Goal: Transaction & Acquisition: Purchase product/service

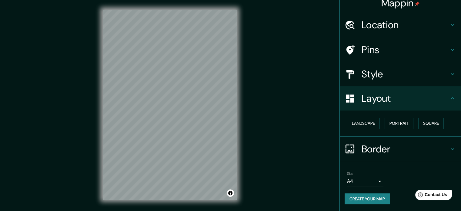
scroll to position [8, 0]
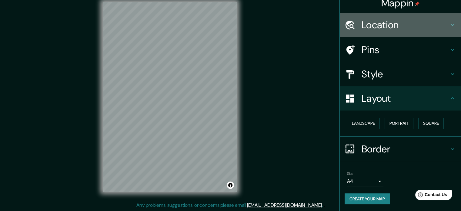
click at [355, 28] on div at bounding box center [353, 25] width 17 height 11
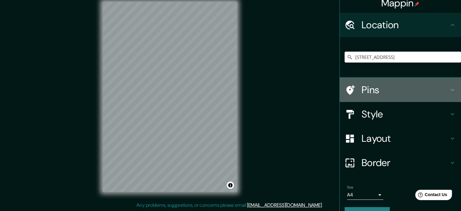
click at [364, 95] on h4 "Pins" at bounding box center [405, 90] width 87 height 12
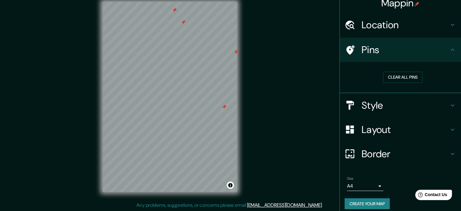
click at [222, 109] on div at bounding box center [224, 106] width 5 height 5
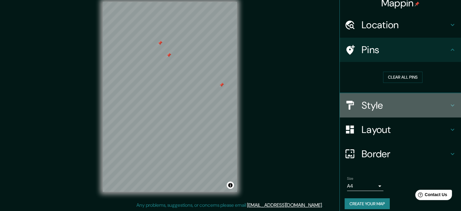
click at [409, 109] on h4 "Style" at bounding box center [405, 105] width 87 height 12
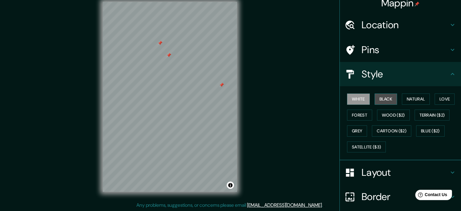
click at [382, 99] on button "Black" at bounding box center [386, 98] width 23 height 11
click at [411, 99] on button "Natural" at bounding box center [416, 98] width 28 height 11
click at [253, 139] on div "Mappin Location [STREET_ADDRESS] Pins Style White Black Natural Love Forest Woo…" at bounding box center [230, 101] width 461 height 219
click at [177, 97] on div "© Mapbox © OpenStreetMap Improve this map" at bounding box center [170, 96] width 154 height 209
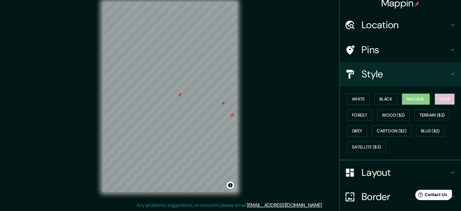
click at [435, 99] on button "Love" at bounding box center [445, 98] width 20 height 11
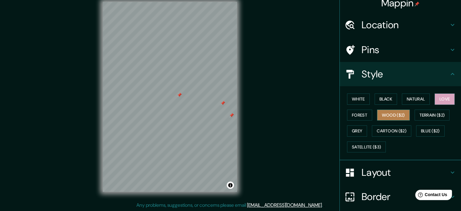
click at [379, 119] on button "Wood ($2)" at bounding box center [393, 114] width 33 height 11
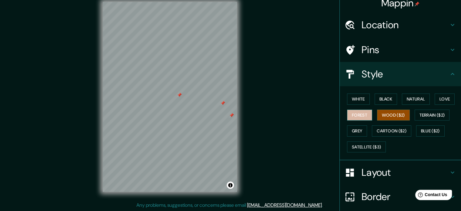
click at [359, 116] on button "Forest" at bounding box center [359, 114] width 25 height 11
click at [100, 118] on div "© Mapbox © OpenStreetMap Improve this map" at bounding box center [170, 96] width 154 height 209
click at [180, 72] on div at bounding box center [179, 71] width 5 height 5
click at [138, 64] on div at bounding box center [136, 63] width 5 height 5
click at [190, 84] on div at bounding box center [188, 83] width 5 height 5
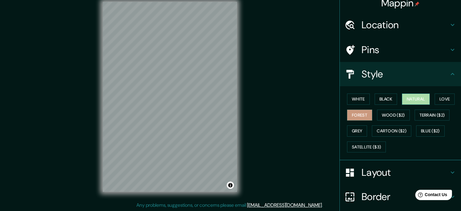
click at [407, 97] on button "Natural" at bounding box center [416, 98] width 28 height 11
click at [229, 88] on div at bounding box center [229, 86] width 5 height 5
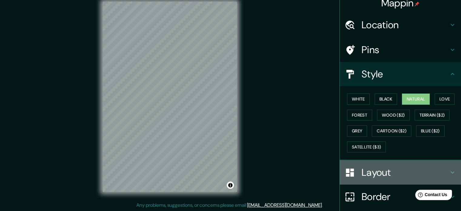
click at [377, 177] on h4 "Layout" at bounding box center [405, 172] width 87 height 12
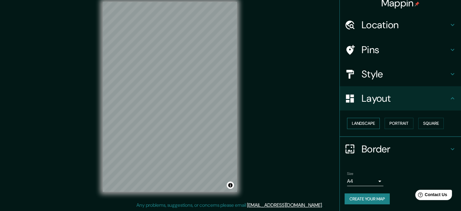
click at [363, 126] on button "Landscape" at bounding box center [363, 123] width 33 height 11
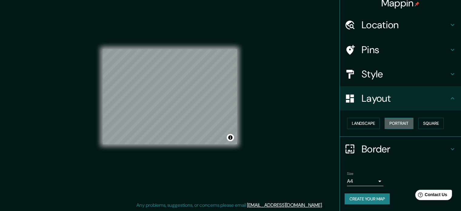
click at [402, 122] on button "Portrait" at bounding box center [399, 123] width 29 height 11
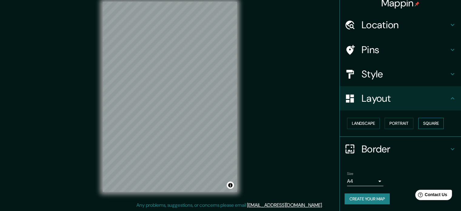
click at [426, 122] on button "Square" at bounding box center [430, 123] width 25 height 11
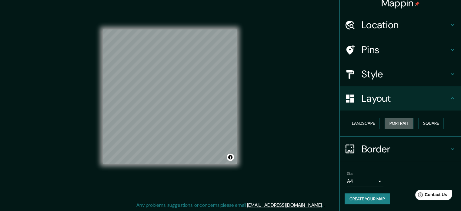
click at [394, 122] on button "Portrait" at bounding box center [399, 123] width 29 height 11
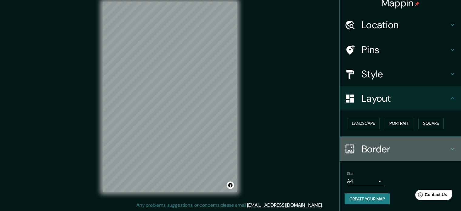
click at [424, 139] on div "Border" at bounding box center [400, 149] width 121 height 24
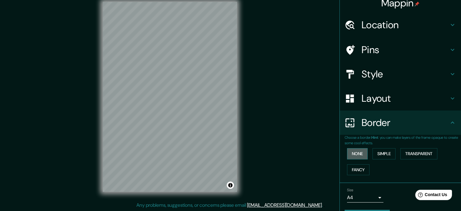
click at [356, 152] on button "None" at bounding box center [357, 153] width 21 height 11
click at [379, 155] on button "Simple" at bounding box center [384, 153] width 23 height 11
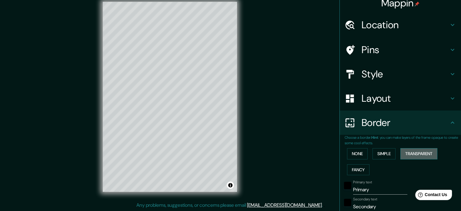
click at [405, 158] on button "Transparent" at bounding box center [419, 153] width 37 height 11
click at [352, 164] on button "Fancy" at bounding box center [358, 169] width 22 height 11
click at [355, 150] on button "None" at bounding box center [357, 153] width 21 height 11
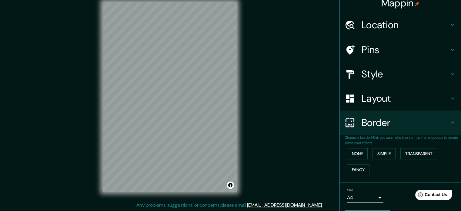
drag, startPoint x: 355, startPoint y: 150, endPoint x: 356, endPoint y: 116, distance: 33.7
click at [356, 116] on ul "Location [STREET_ADDRESS] Pins Style Layout Border Choose a border. Hint : you …" at bounding box center [400, 120] width 121 height 215
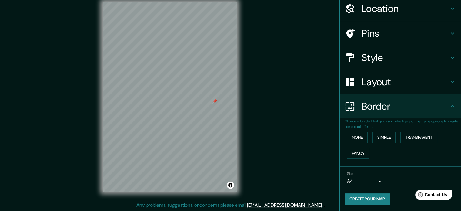
click at [213, 103] on div at bounding box center [215, 101] width 5 height 5
click at [361, 195] on button "Create your map" at bounding box center [367, 198] width 45 height 11
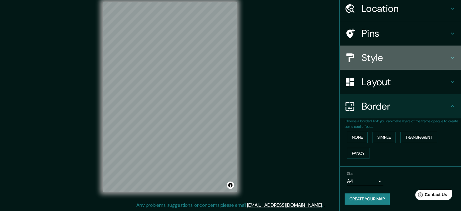
click at [380, 53] on h4 "Style" at bounding box center [405, 58] width 87 height 12
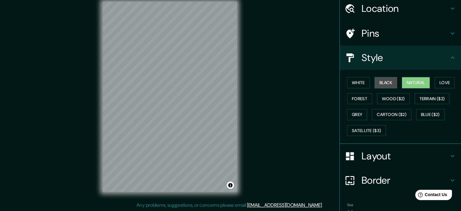
click at [379, 78] on button "Black" at bounding box center [386, 82] width 23 height 11
click at [355, 80] on button "White" at bounding box center [358, 82] width 23 height 11
click at [388, 78] on button "Black" at bounding box center [386, 82] width 23 height 11
click at [228, 203] on div "Mappin Location [STREET_ADDRESS] Pins Style White Black Natural Love Forest Woo…" at bounding box center [230, 101] width 461 height 219
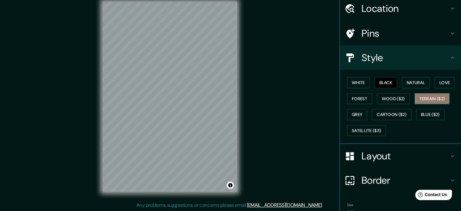
click at [419, 93] on button "Terrain ($2)" at bounding box center [432, 98] width 35 height 11
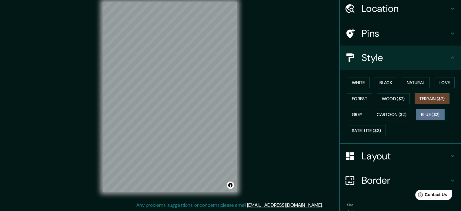
click at [428, 110] on button "Blue ($2)" at bounding box center [430, 114] width 29 height 11
click at [283, 166] on div "Mappin Location [STREET_ADDRESS] Pins Style White Black Natural Love Forest Woo…" at bounding box center [230, 101] width 461 height 219
click at [145, 200] on div "© Mapbox © OpenStreetMap Improve this map" at bounding box center [170, 96] width 154 height 209
